Goal: Find specific page/section: Find specific page/section

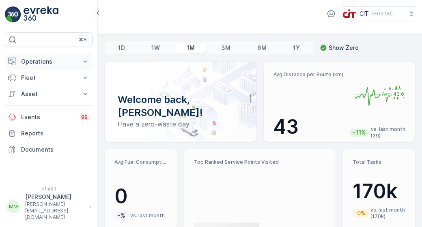
click at [71, 64] on p "Operations" at bounding box center [48, 62] width 55 height 8
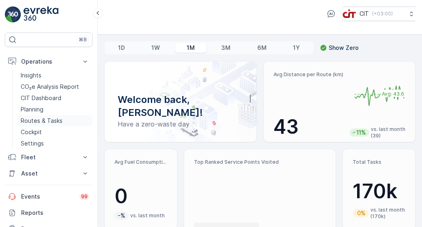
click at [56, 123] on p "Routes & Tasks" at bounding box center [42, 121] width 42 height 8
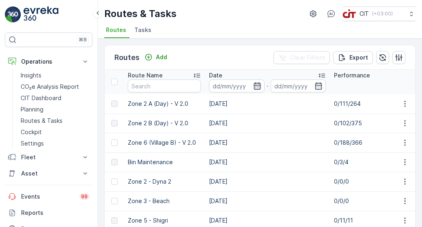
click at [253, 88] on icon "button" at bounding box center [257, 86] width 8 height 8
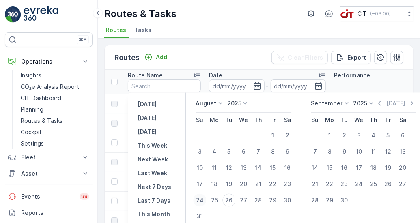
click at [200, 201] on div "24" at bounding box center [199, 200] width 13 height 13
type input "[DATE]"
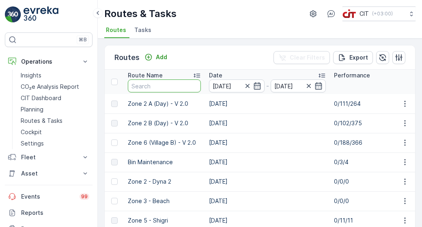
click at [176, 86] on input "text" at bounding box center [164, 86] width 73 height 13
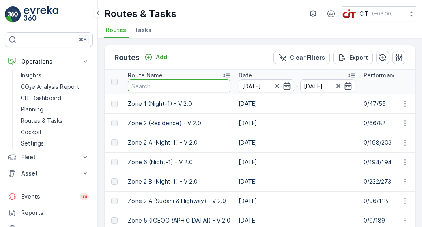
click at [176, 86] on input "text" at bounding box center [179, 86] width 103 height 13
type input "zone 3\"
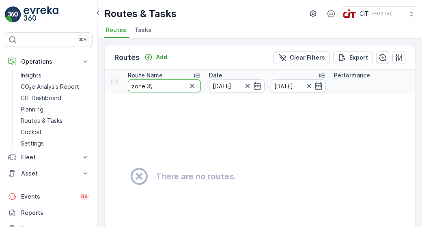
click at [176, 86] on input "zone 3\" at bounding box center [164, 86] width 73 height 13
type input "zone 3"
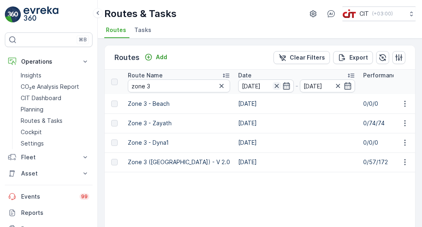
click at [275, 87] on icon "button" at bounding box center [277, 86] width 4 height 4
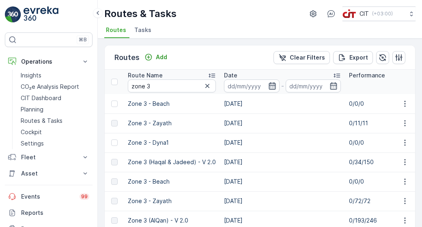
click at [269, 86] on icon "button" at bounding box center [272, 85] width 7 height 7
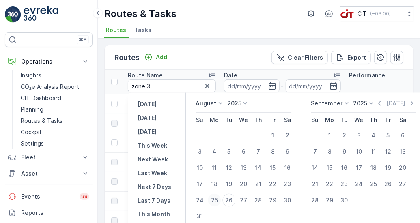
click at [215, 203] on div "25" at bounding box center [214, 200] width 13 height 13
type input "[DATE]"
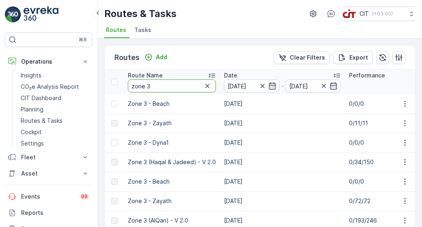
click at [173, 85] on input "zone 3" at bounding box center [172, 86] width 88 height 13
